Goal: Transaction & Acquisition: Book appointment/travel/reservation

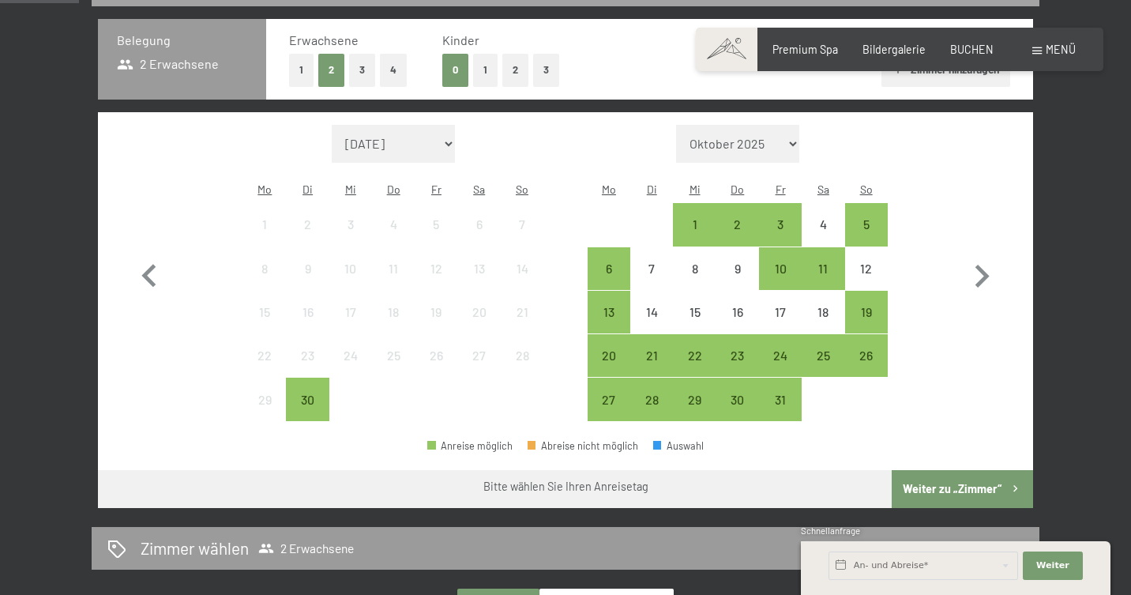
scroll to position [378, 0]
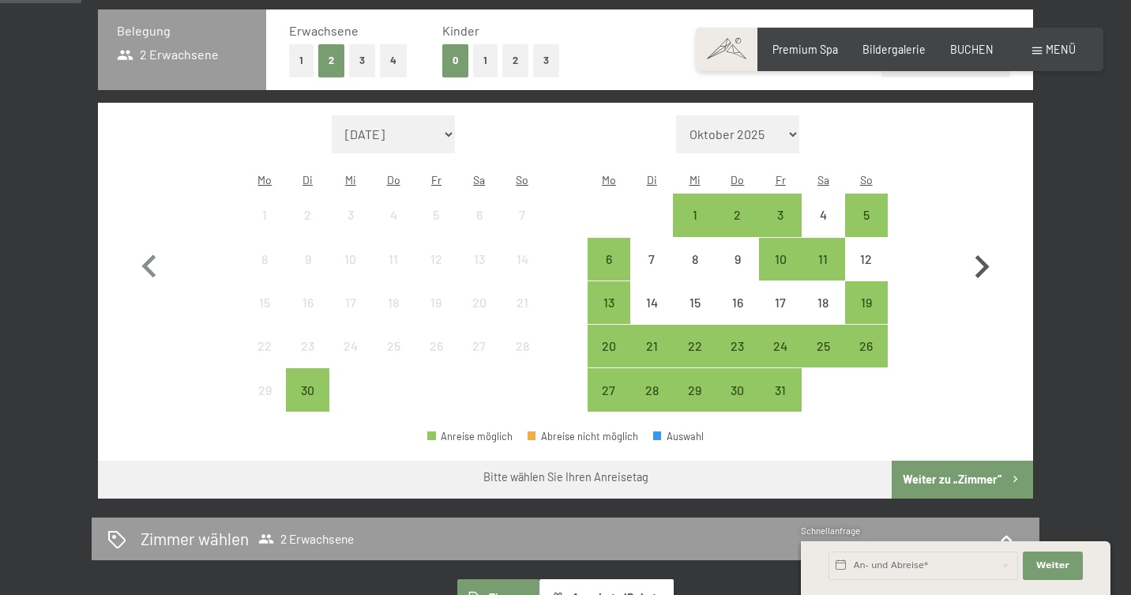
click at [985, 255] on icon "button" at bounding box center [982, 266] width 14 height 23
select select "[DATE]"
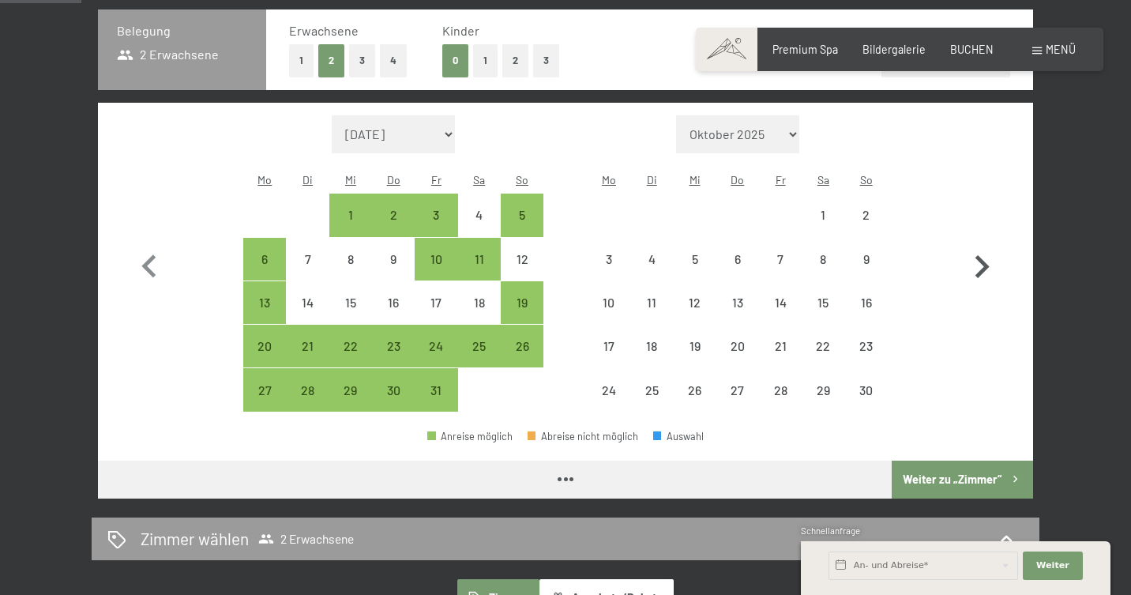
click at [984, 255] on icon "button" at bounding box center [982, 266] width 14 height 23
select select "[DATE]"
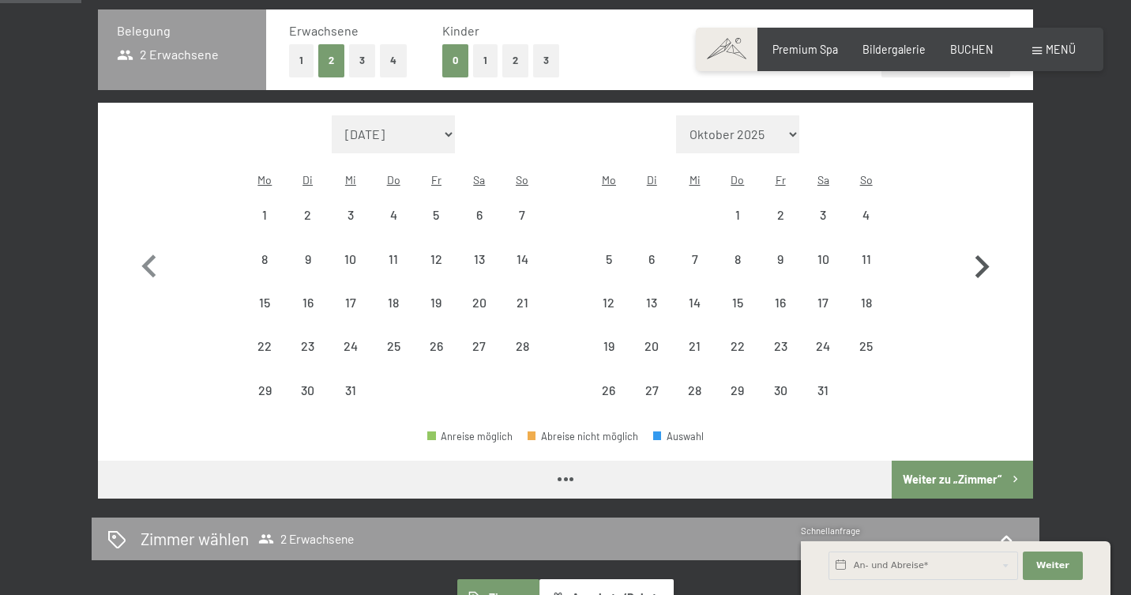
click at [984, 255] on icon "button" at bounding box center [982, 266] width 14 height 23
select select "[DATE]"
click at [984, 255] on icon "button" at bounding box center [982, 266] width 14 height 23
select select "[DATE]"
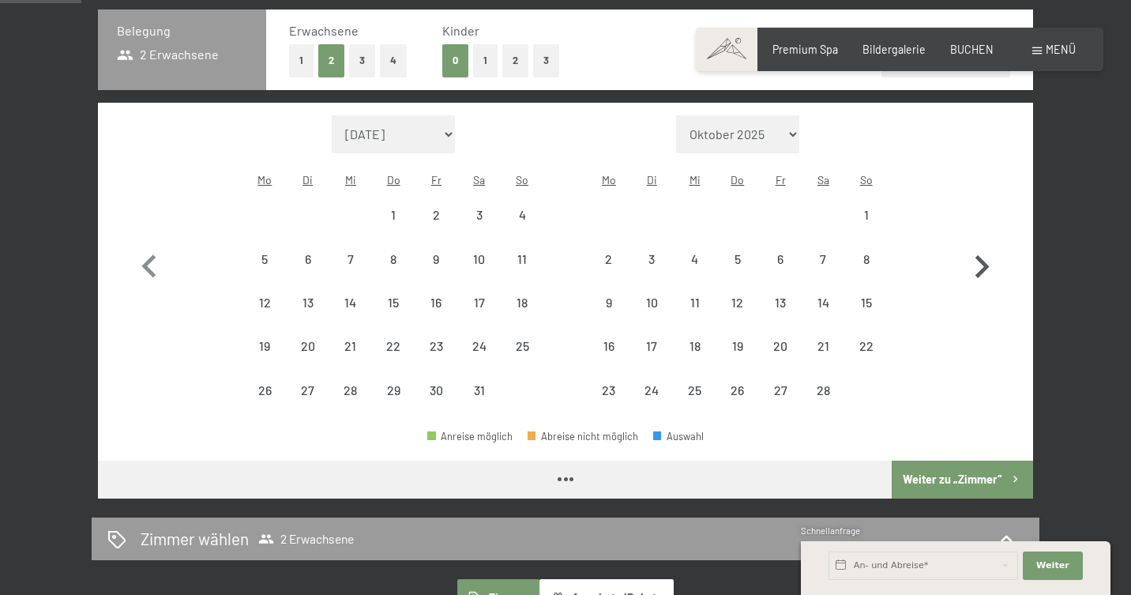
select select "[DATE]"
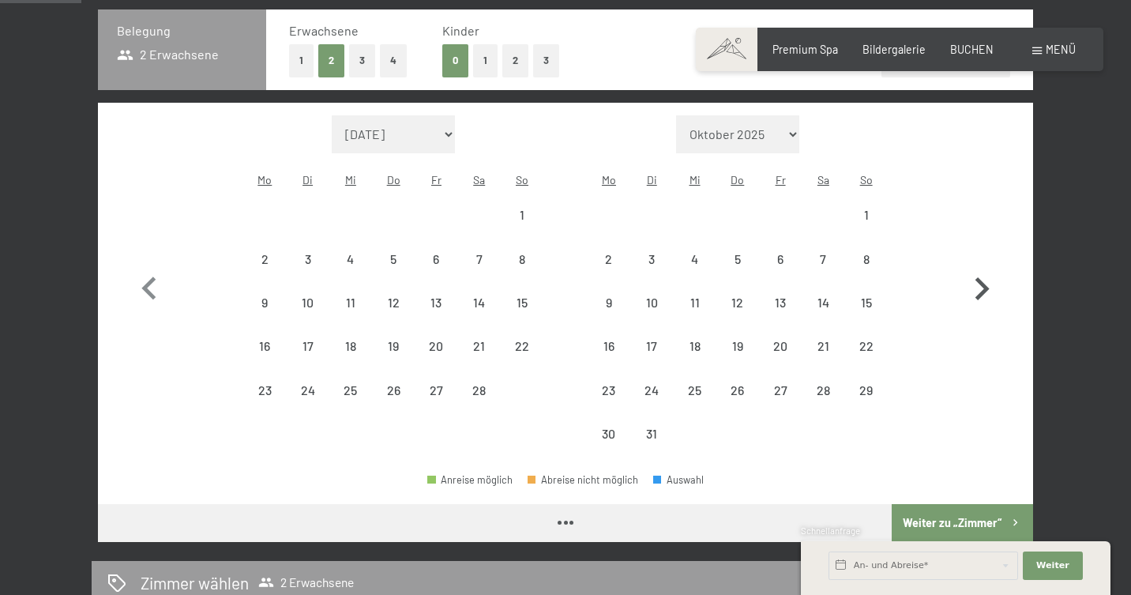
click at [984, 266] on icon "button" at bounding box center [982, 289] width 46 height 46
select select "[DATE]"
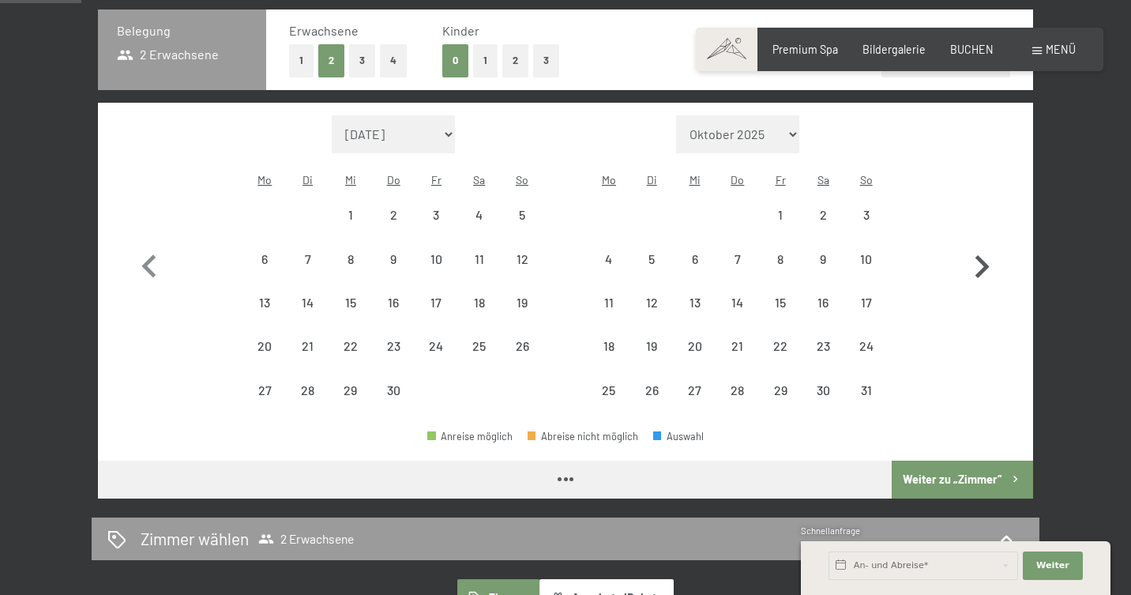
click at [984, 255] on icon "button" at bounding box center [982, 266] width 14 height 23
select select "[DATE]"
click at [984, 255] on icon "button" at bounding box center [982, 266] width 14 height 23
select select "[DATE]"
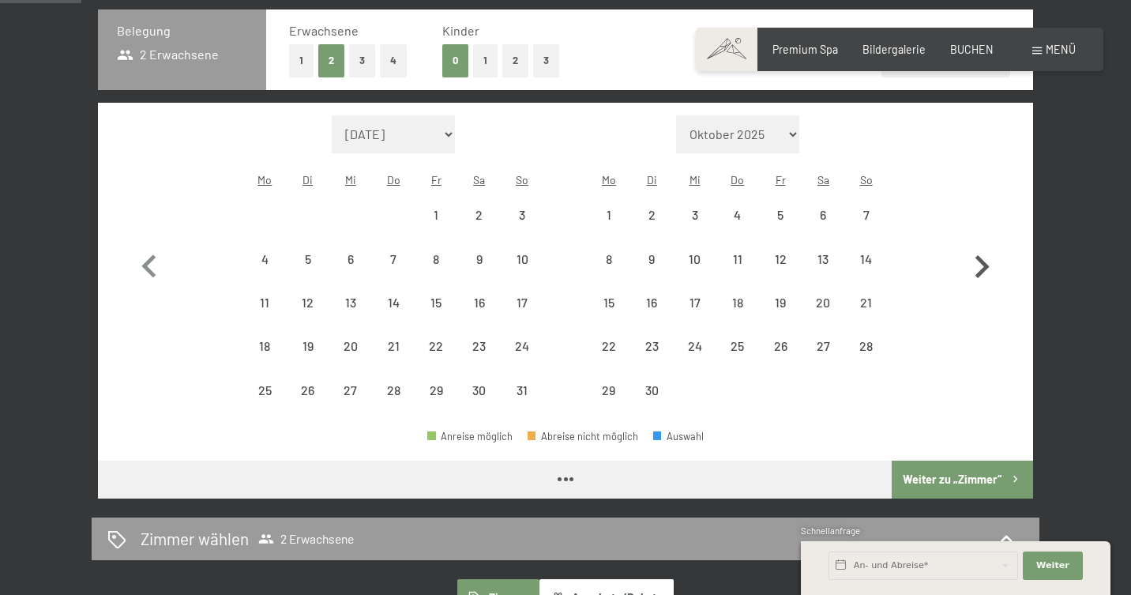
select select "[DATE]"
click at [984, 255] on icon "button" at bounding box center [982, 266] width 14 height 23
select select "[DATE]"
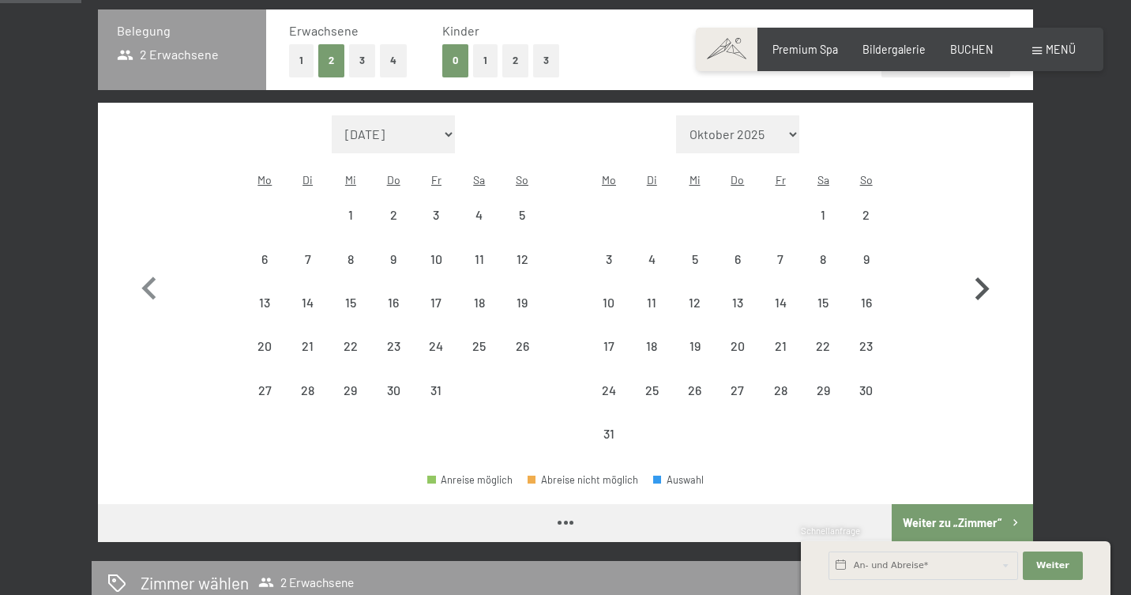
select select "[DATE]"
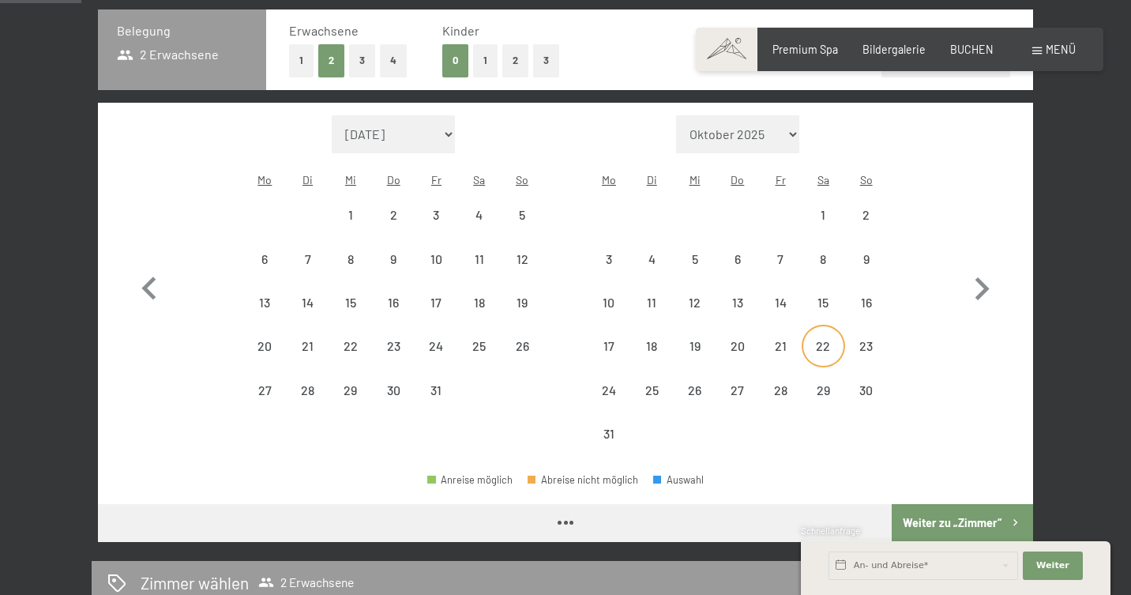
select select "[DATE]"
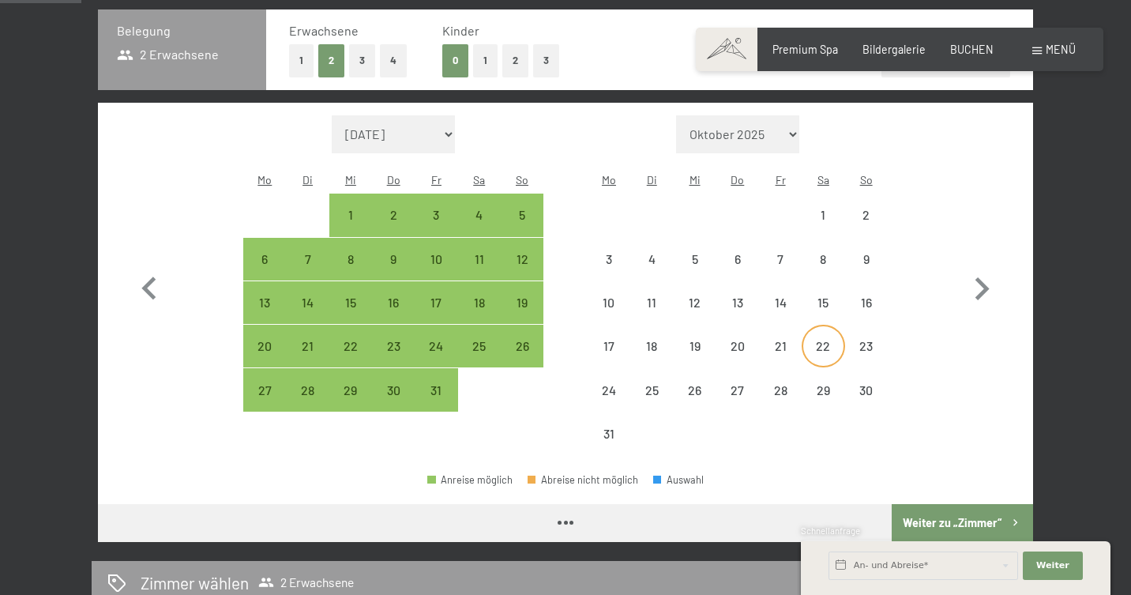
click at [821, 340] on div "22" at bounding box center [822, 359] width 39 height 39
select select "[DATE]"
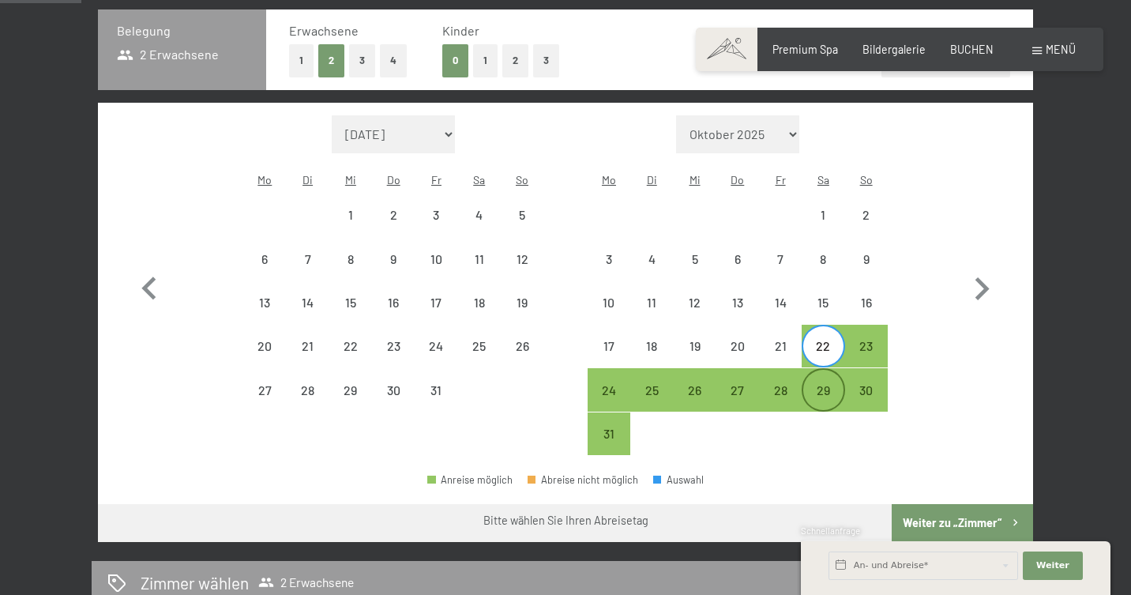
click at [823, 384] on div "29" at bounding box center [822, 403] width 39 height 39
select select "[DATE]"
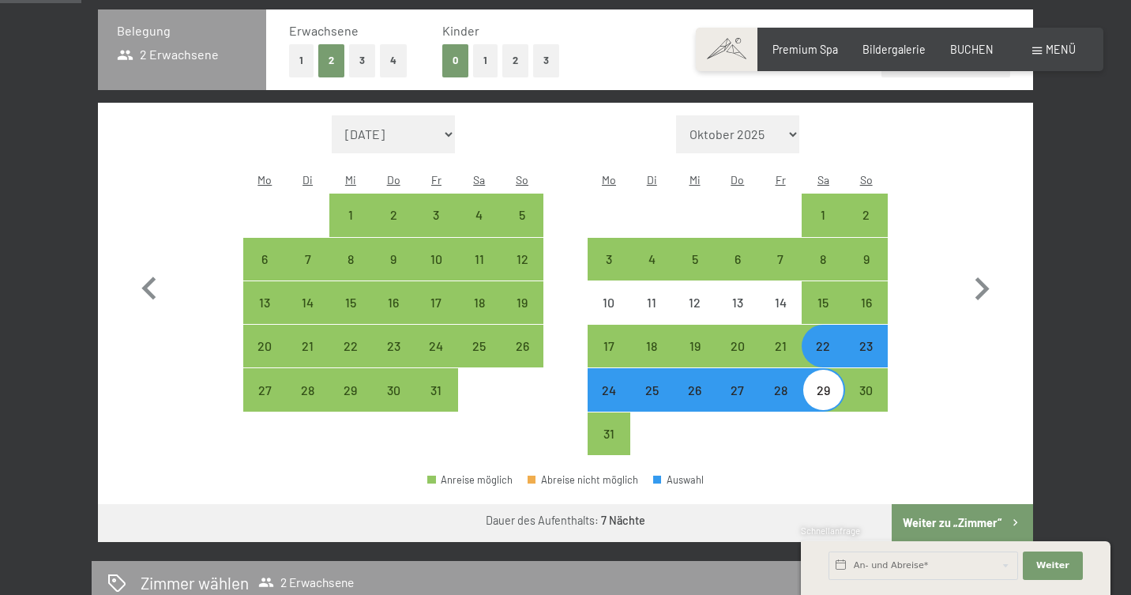
click at [948, 369] on div "Monat/Jahr [DATE] Oktober 2025 [DATE] Dezember 2025 Januar 2026 Februar 2026 Mä…" at bounding box center [565, 285] width 879 height 340
click at [960, 504] on button "Weiter zu „Zimmer“" at bounding box center [962, 523] width 141 height 38
select select "[DATE]"
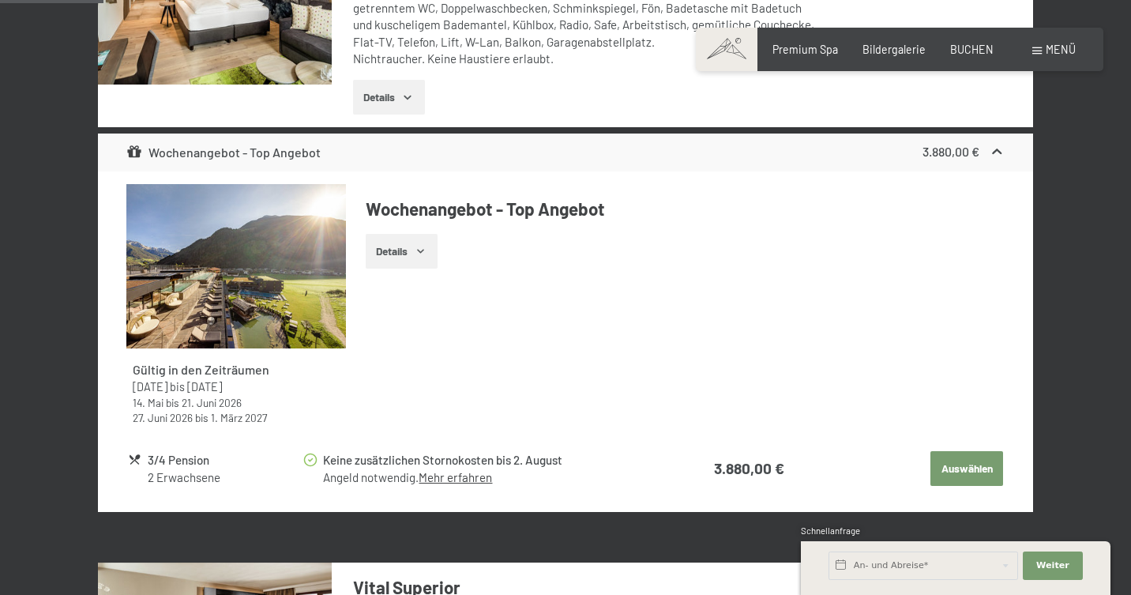
scroll to position [599, 0]
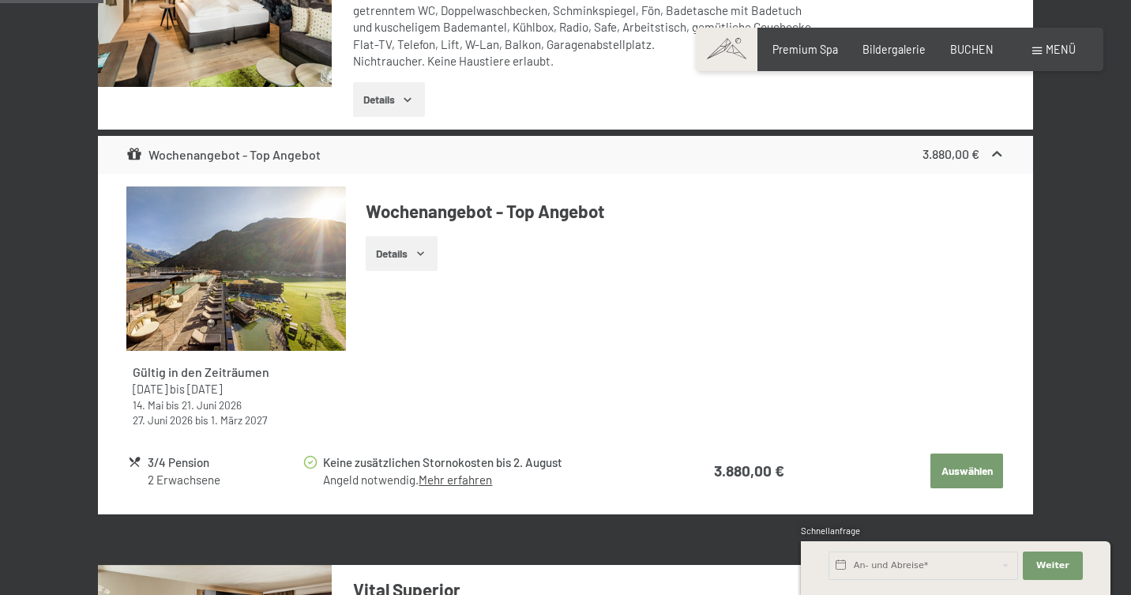
click at [424, 247] on icon "button" at bounding box center [421, 253] width 13 height 13
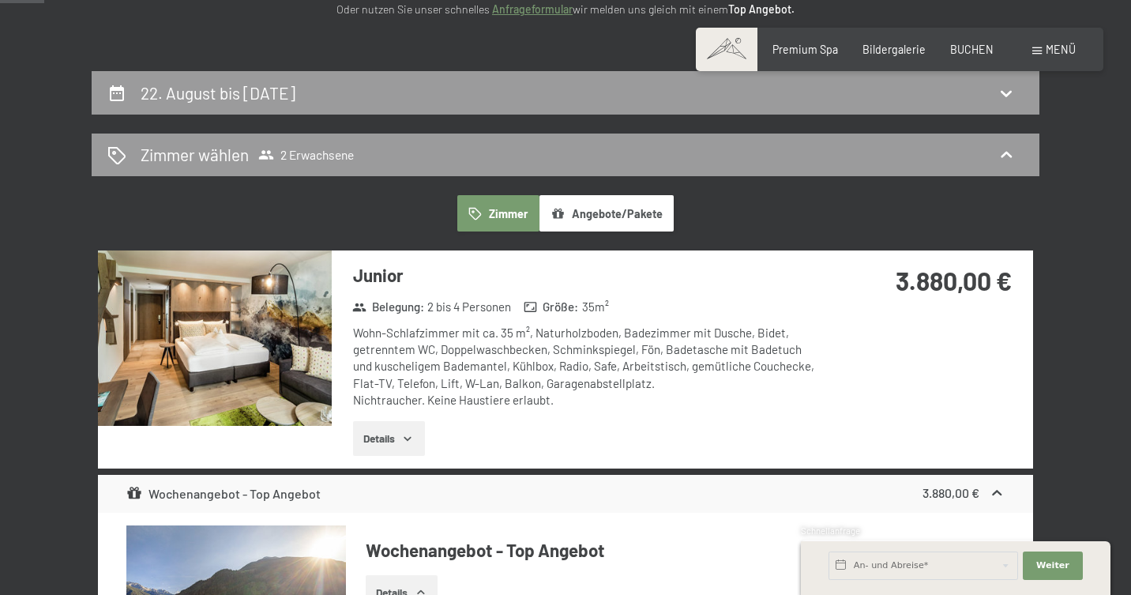
scroll to position [259, 0]
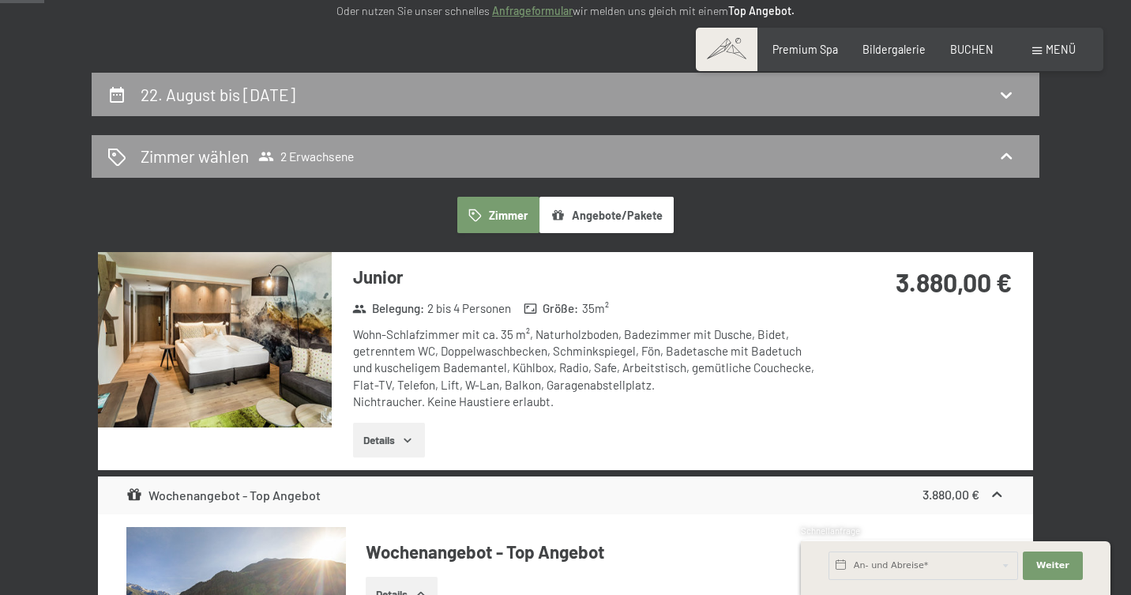
click at [392, 440] on button "Details" at bounding box center [389, 440] width 72 height 35
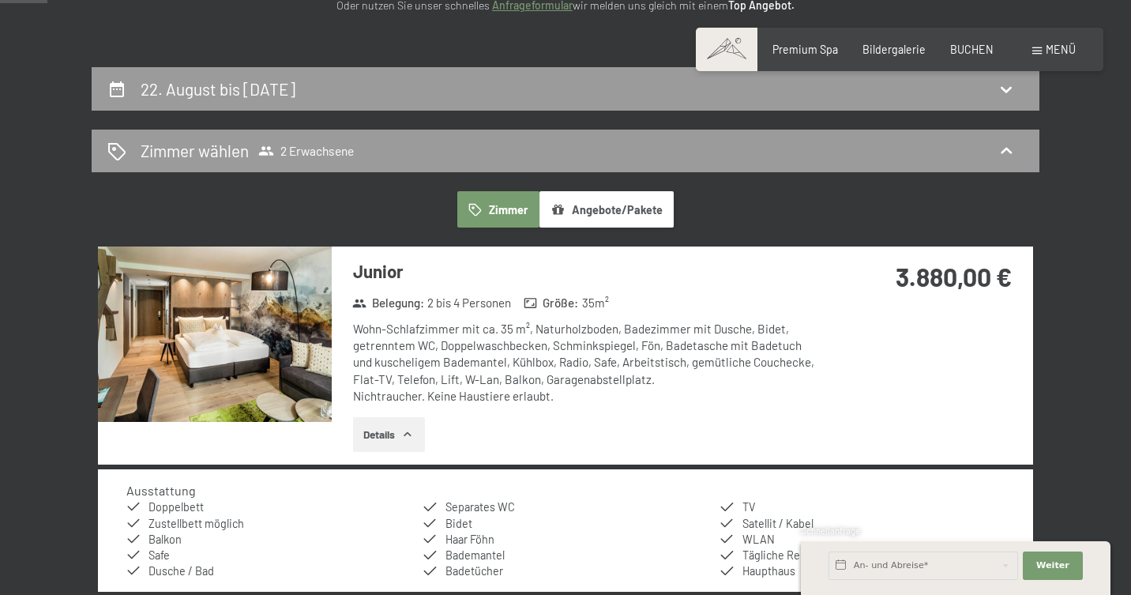
scroll to position [252, 0]
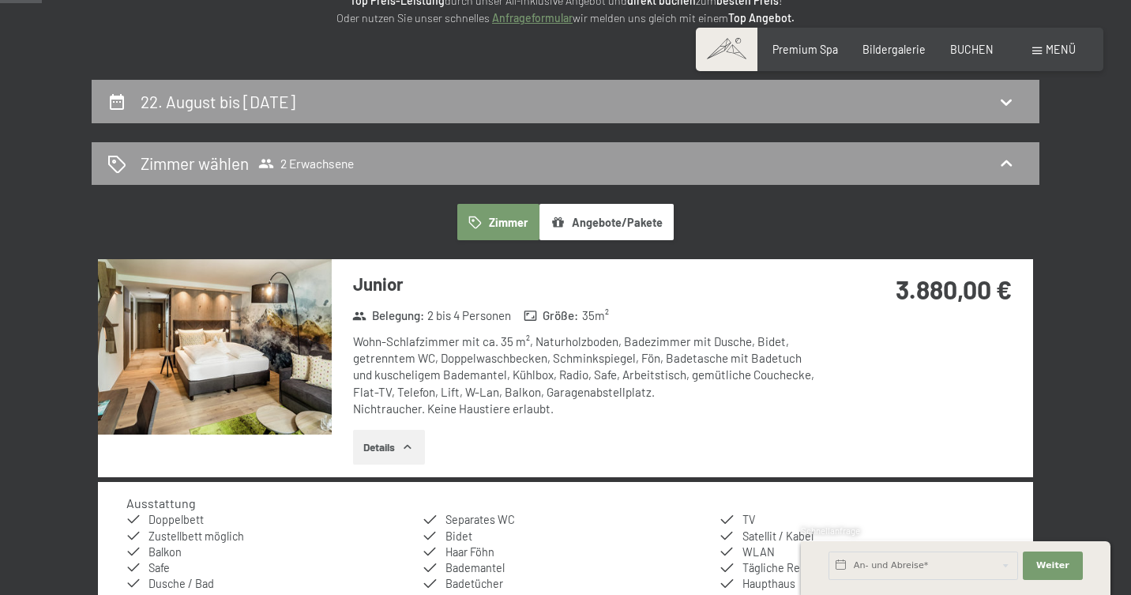
click at [220, 315] on img at bounding box center [215, 346] width 234 height 175
click at [0, 0] on button "button" at bounding box center [0, 0] width 0 height 0
click at [287, 105] on h2 "22. August bis [DATE]" at bounding box center [218, 102] width 155 height 20
select select "[DATE]"
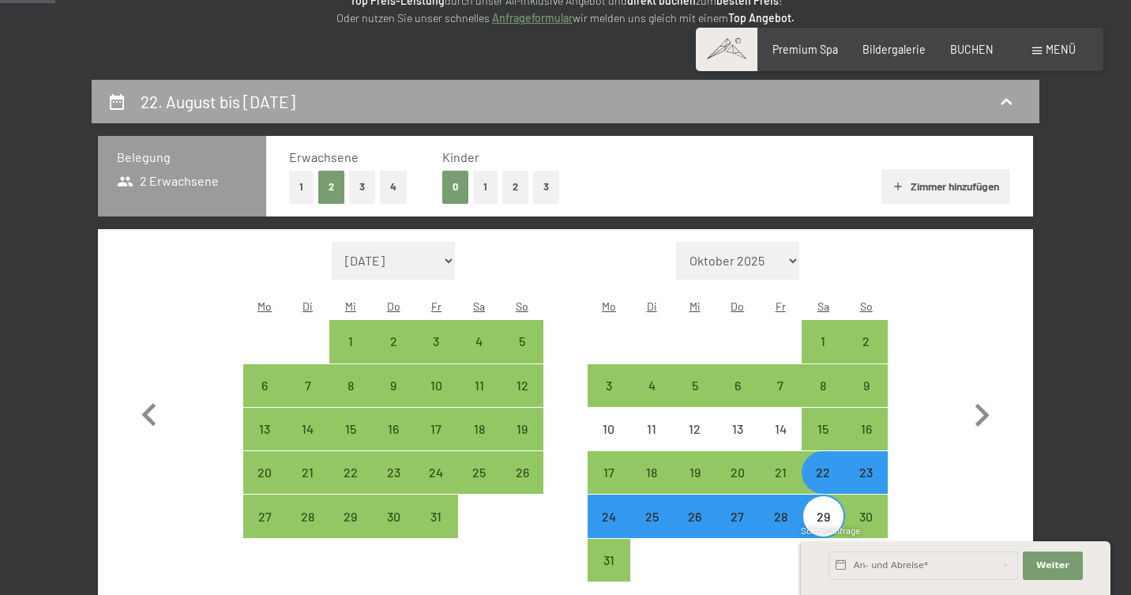
scroll to position [330, 0]
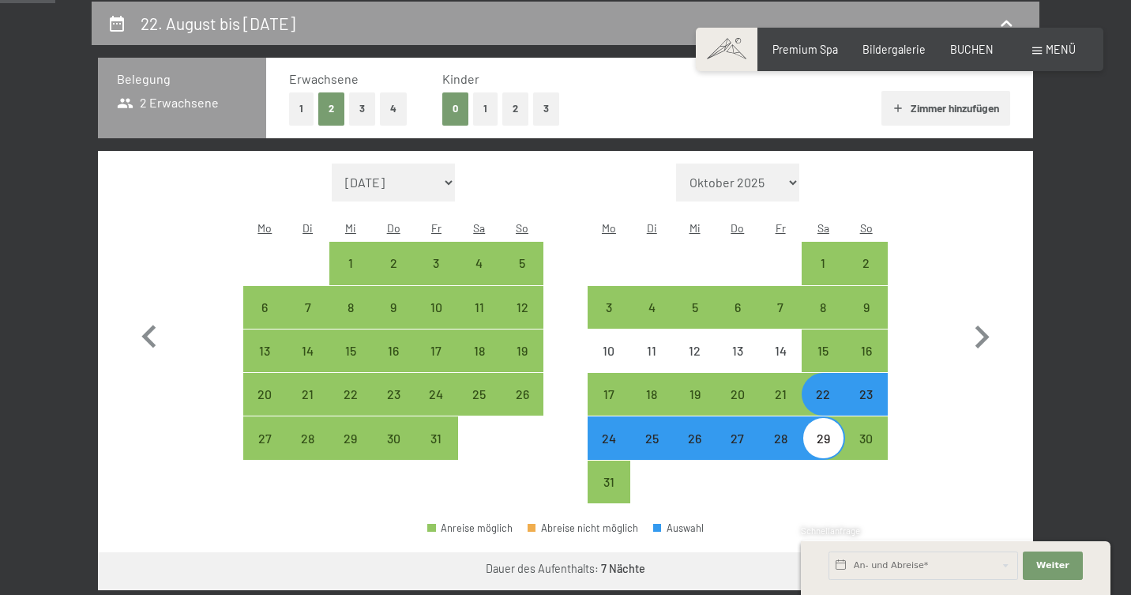
click at [868, 388] on div "23" at bounding box center [866, 407] width 39 height 39
select select "[DATE]"
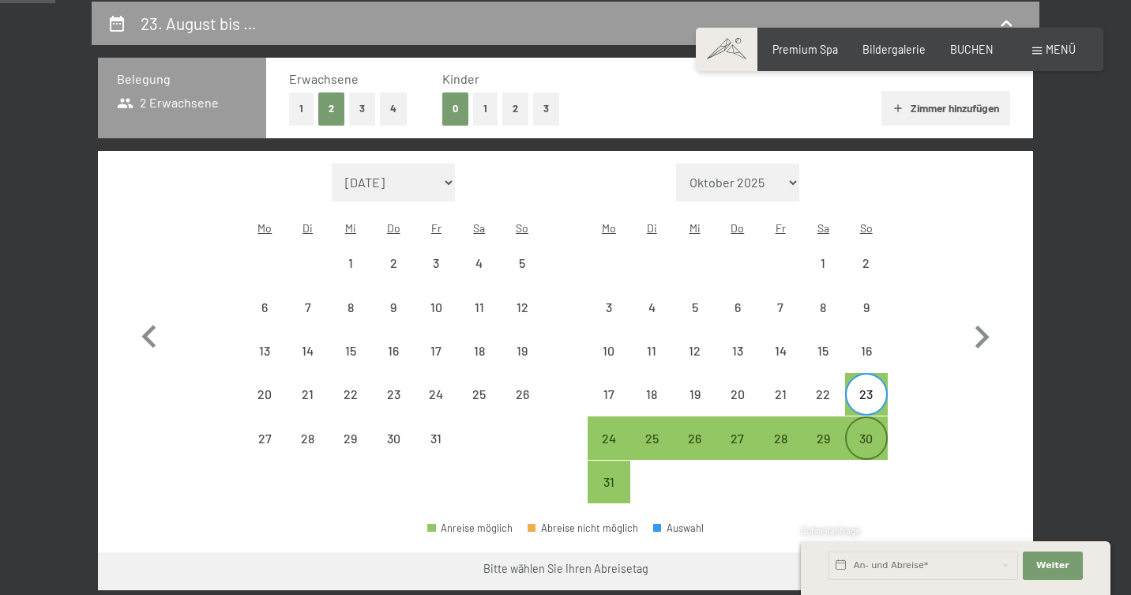
click at [870, 432] on div "30" at bounding box center [866, 451] width 39 height 39
select select "[DATE]"
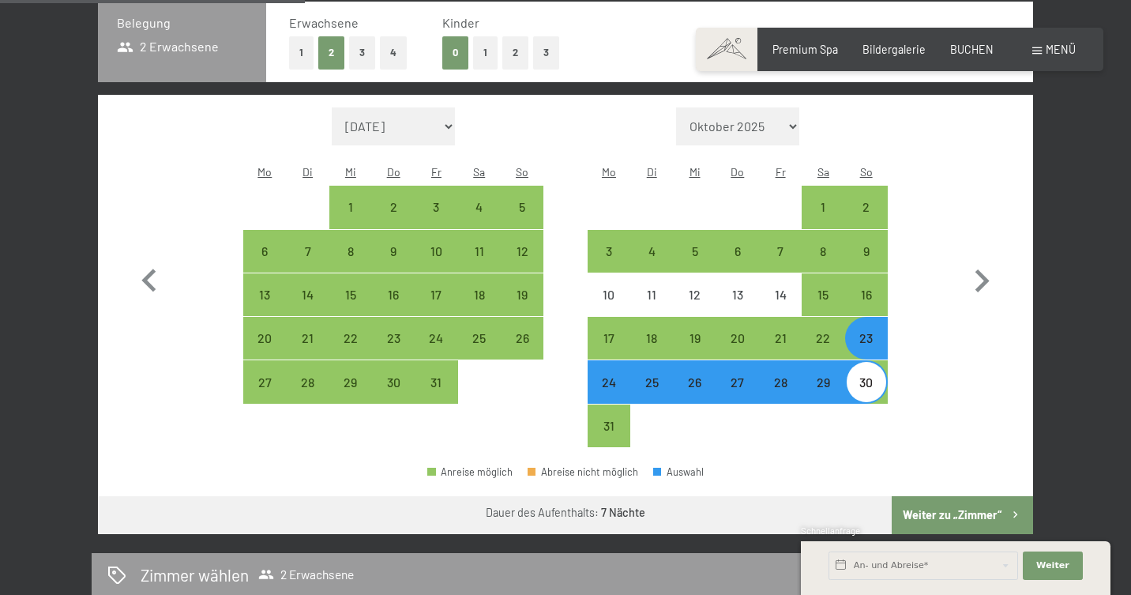
scroll to position [390, 0]
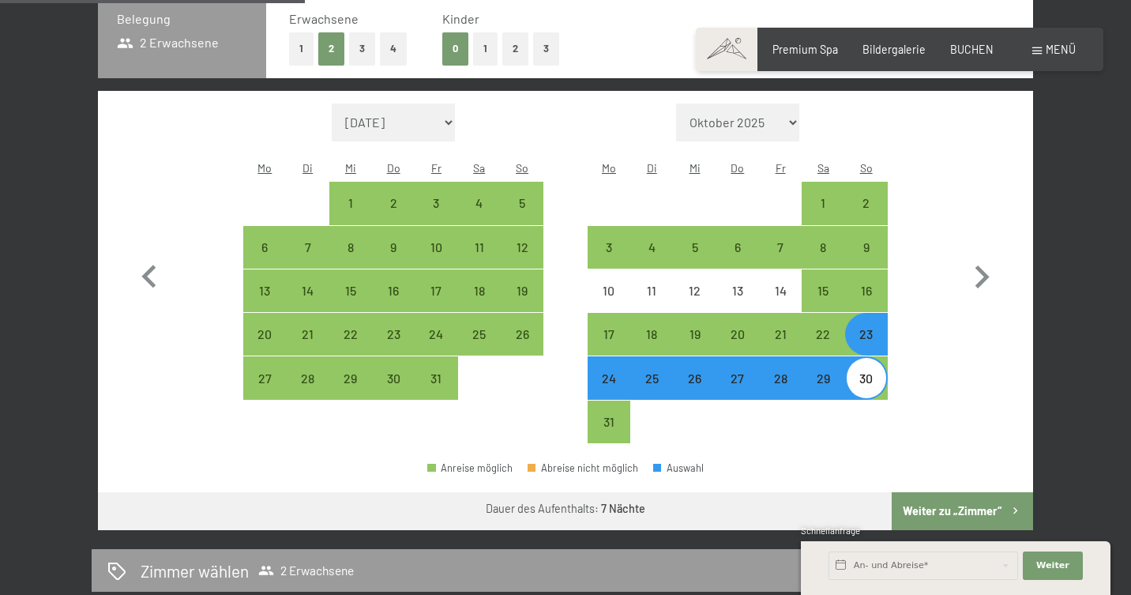
click at [958, 492] on button "Weiter zu „Zimmer“" at bounding box center [962, 511] width 141 height 38
select select "[DATE]"
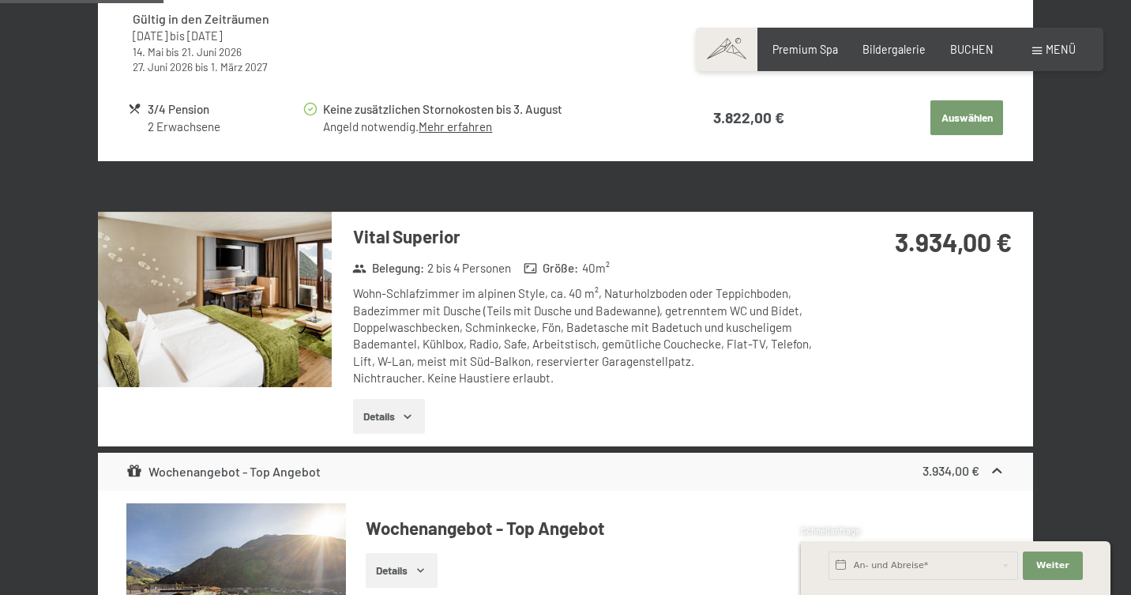
scroll to position [955, 0]
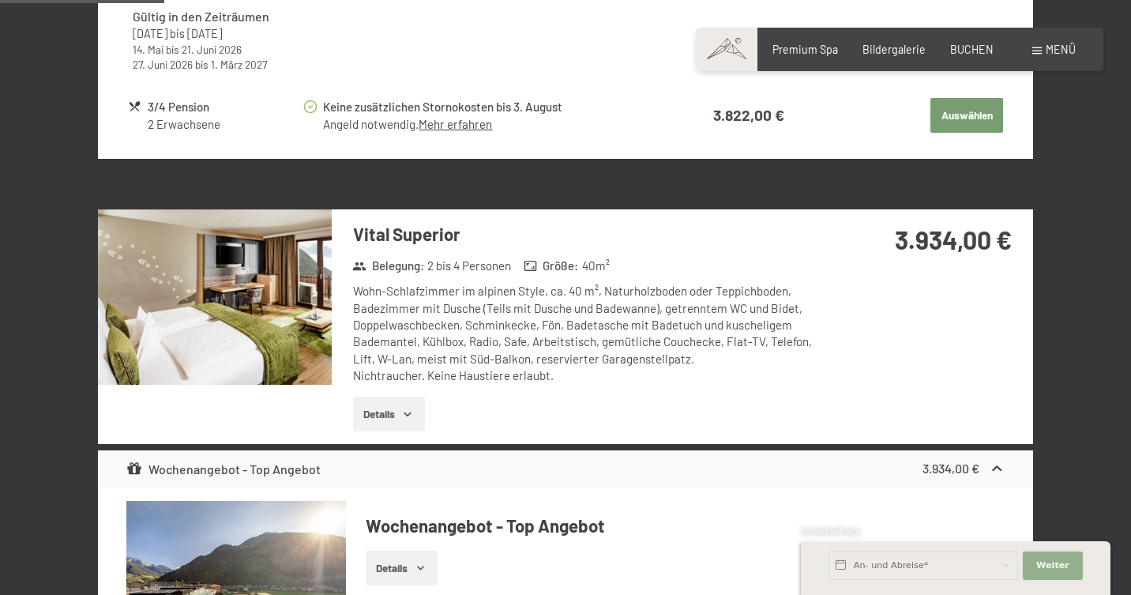
click at [1058, 566] on span "Weiter" at bounding box center [1052, 565] width 33 height 13
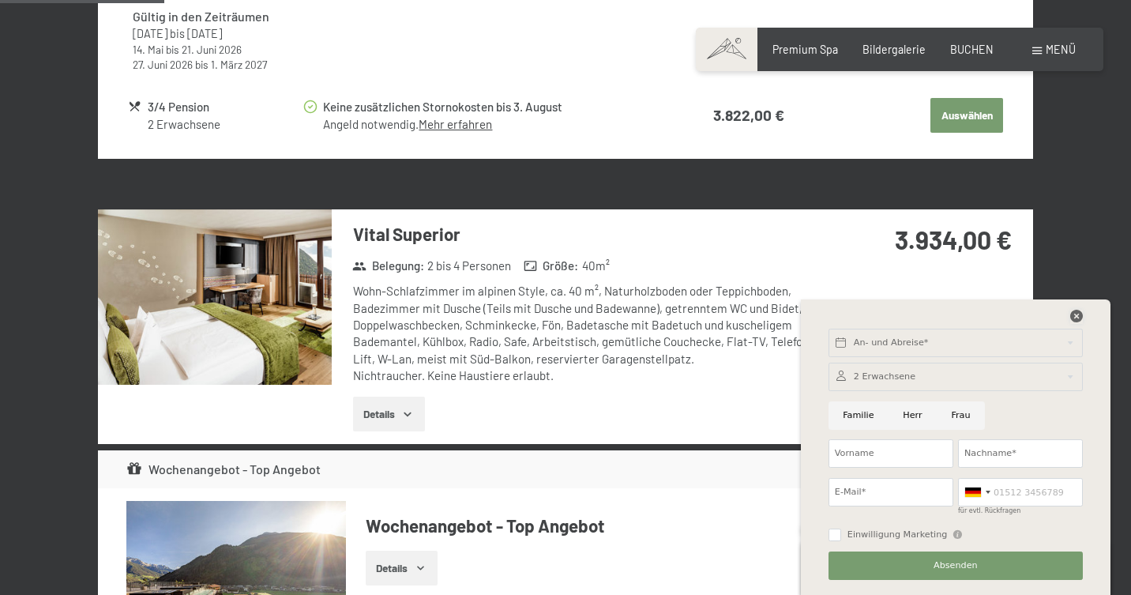
click at [1075, 314] on icon at bounding box center [1076, 316] width 13 height 13
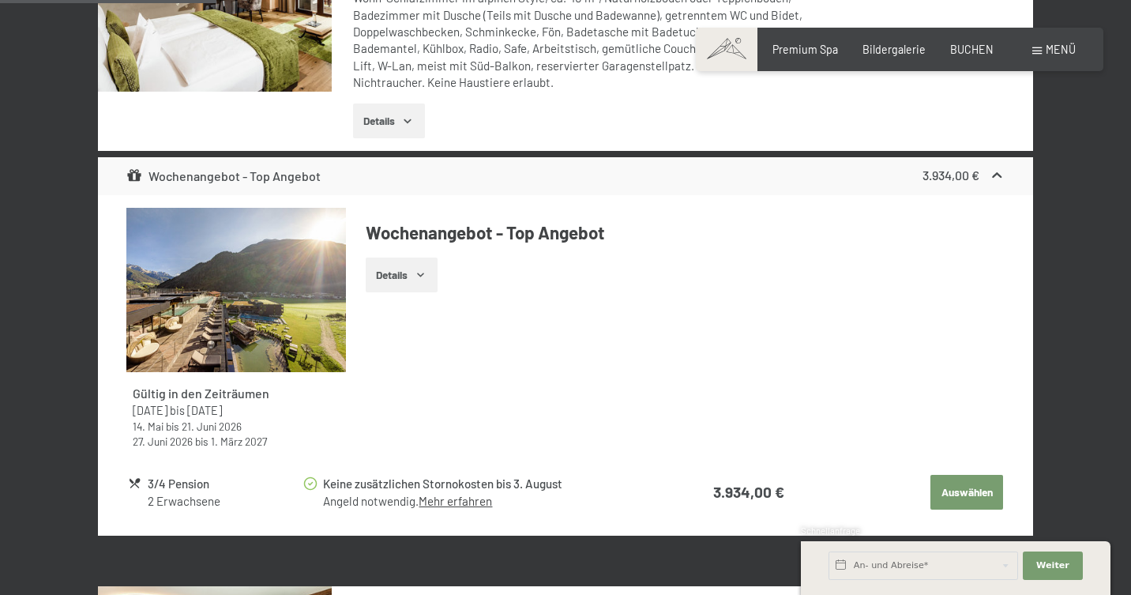
scroll to position [1258, 0]
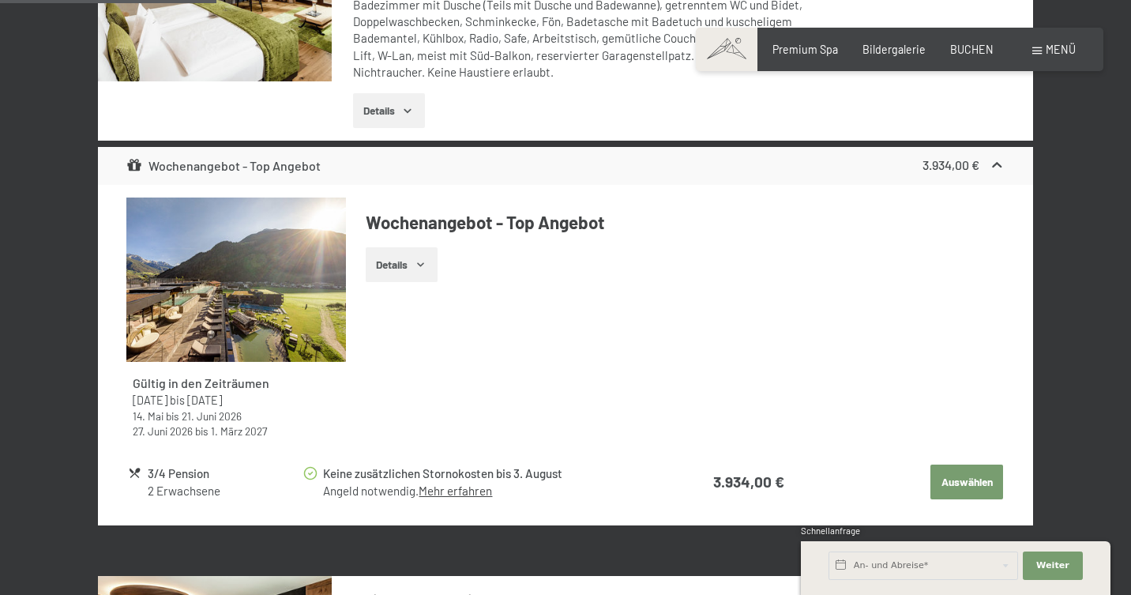
click at [417, 258] on icon "button" at bounding box center [421, 264] width 13 height 13
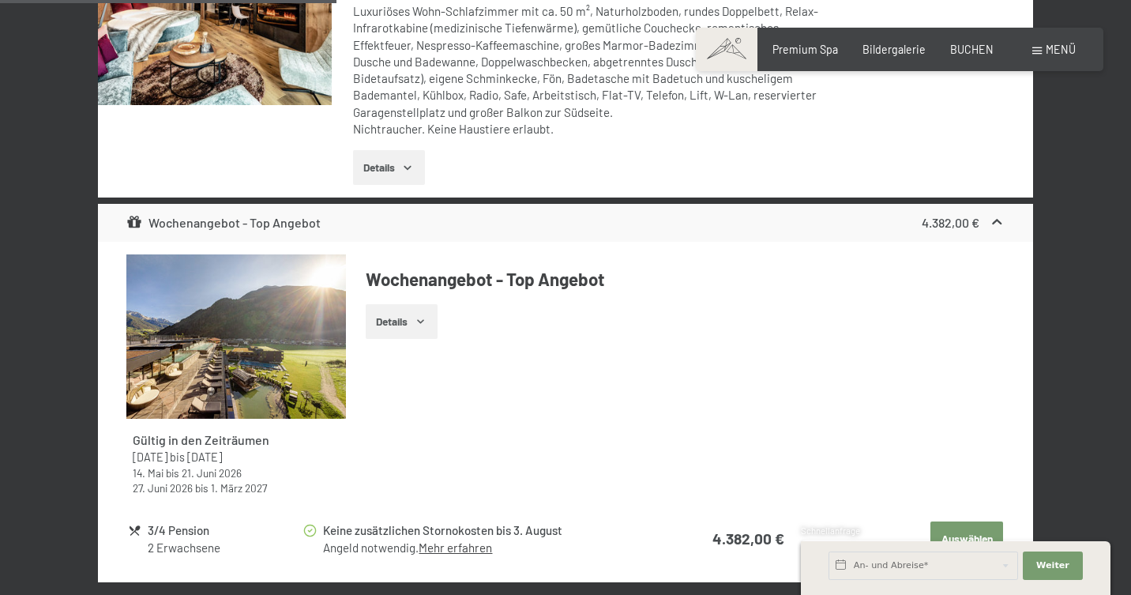
scroll to position [1976, 0]
